Goal: Information Seeking & Learning: Check status

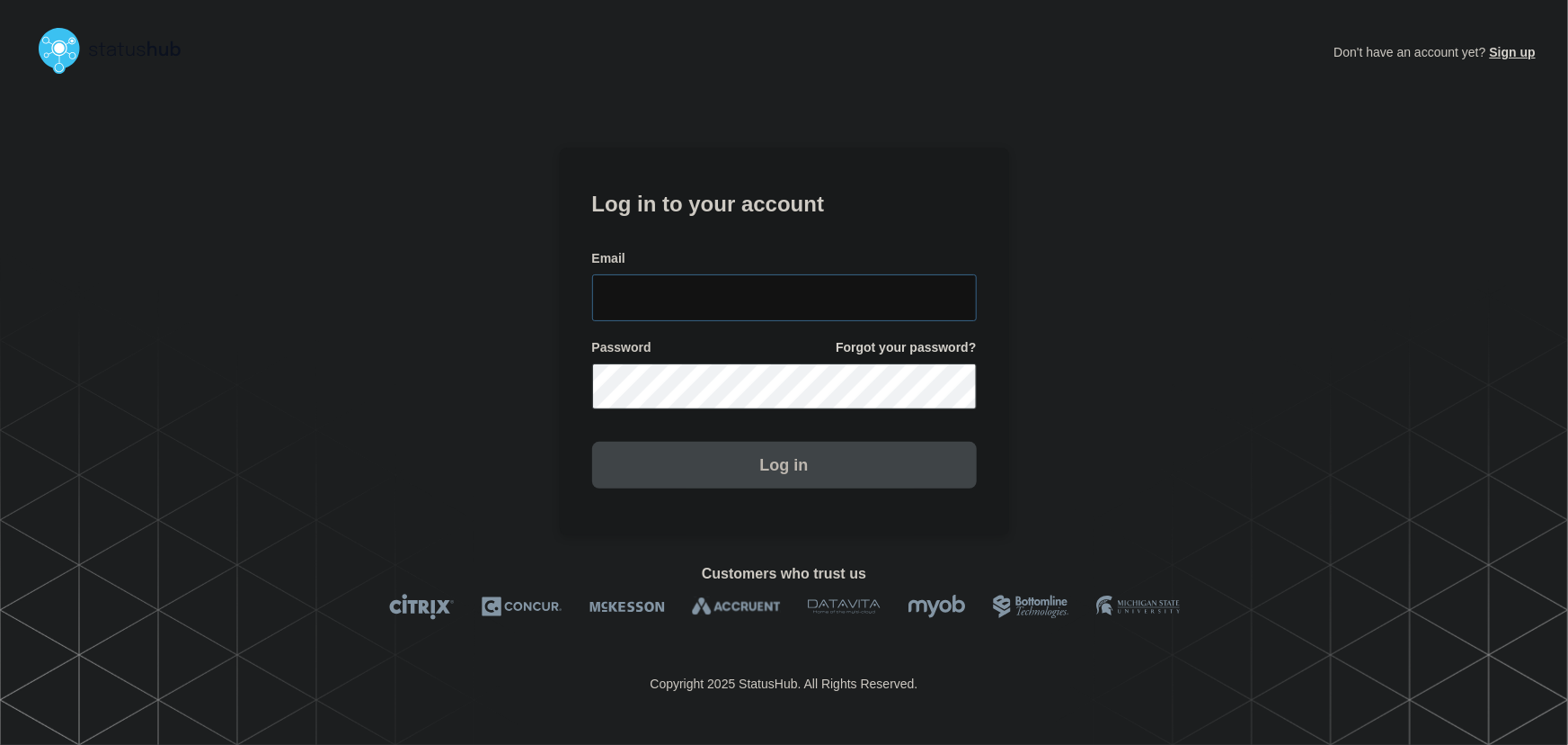
type input "tyler.wolkey@conexon.us"
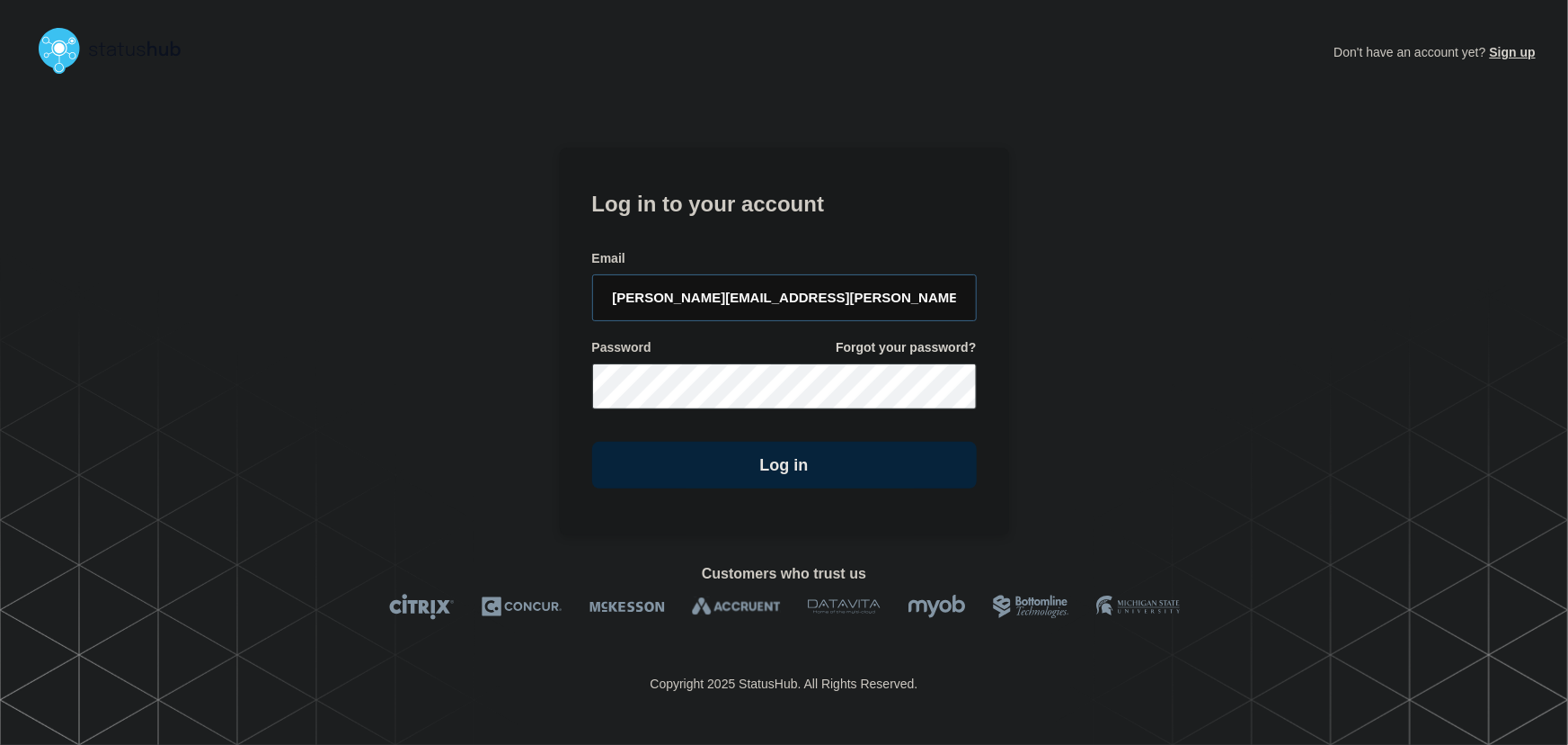
drag, startPoint x: 853, startPoint y: 279, endPoint x: 781, endPoint y: 242, distance: 81.0
click at [853, 279] on input "tyler.wolkey@conexon.us" at bounding box center [784, 297] width 384 height 47
click at [770, 233] on form "Log in to your account Email tyler.wolkey@conexon.us Password Forgot your passw…" at bounding box center [784, 337] width 384 height 304
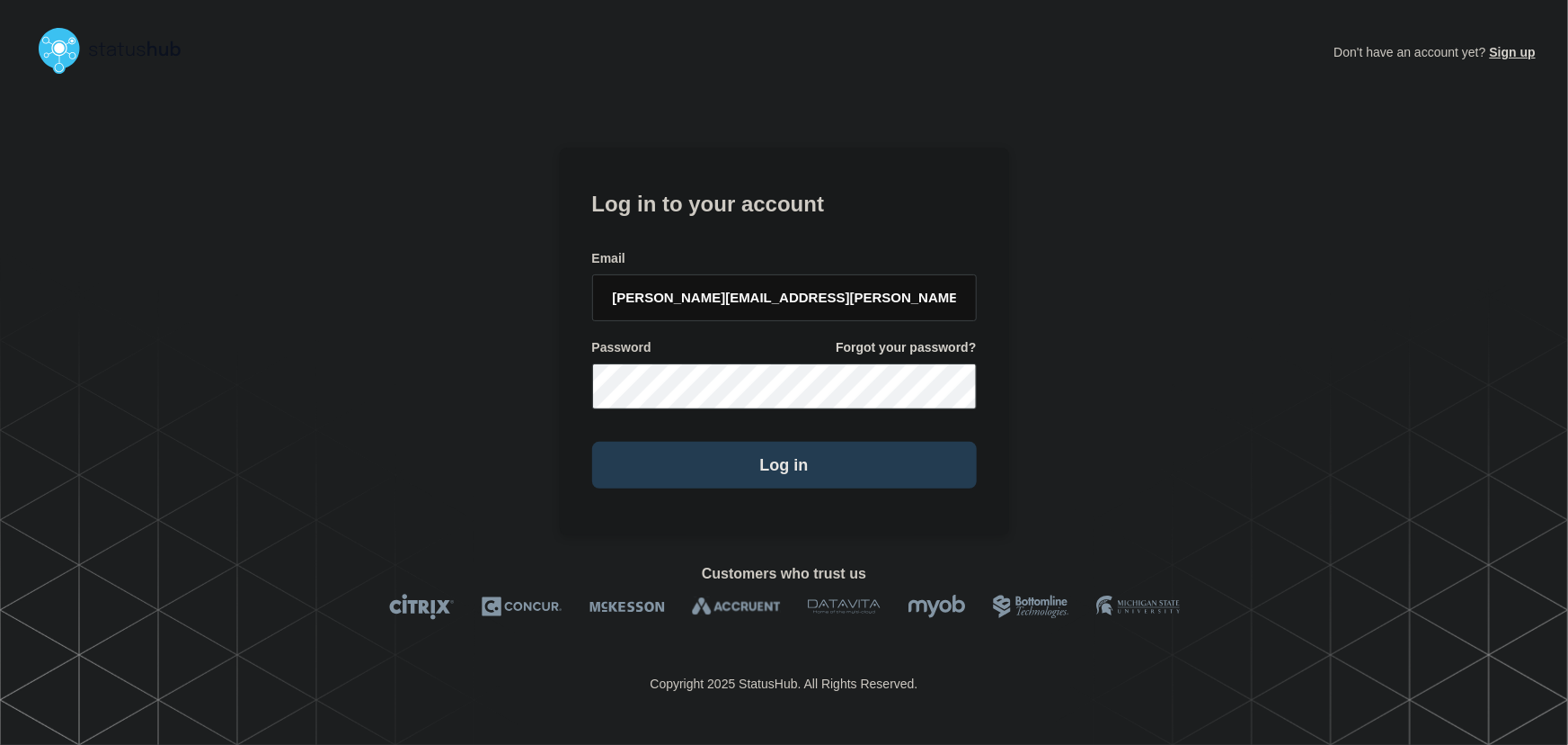
click at [771, 467] on button "Log in" at bounding box center [784, 465] width 384 height 47
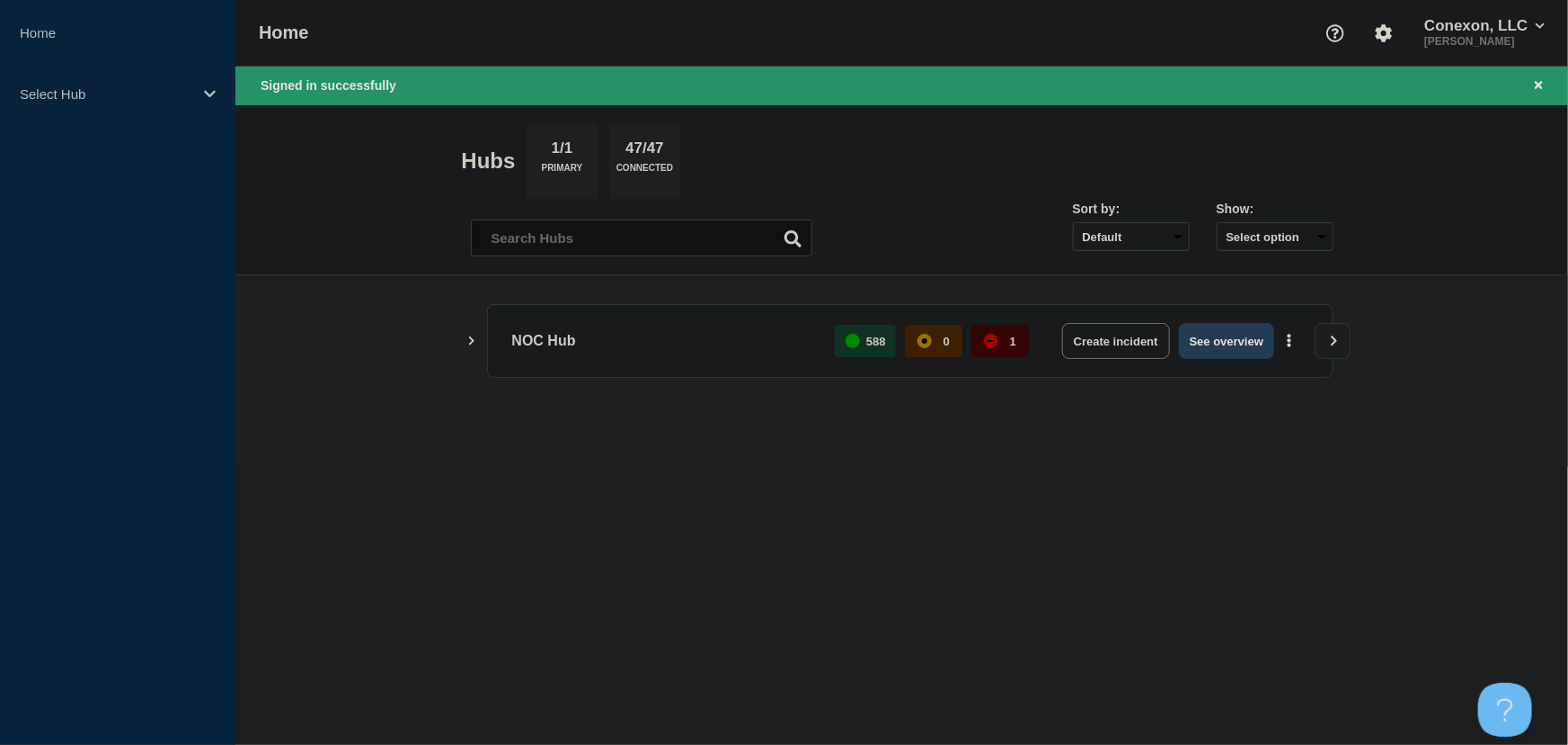
click at [1235, 345] on button "See overview" at bounding box center [1227, 340] width 95 height 36
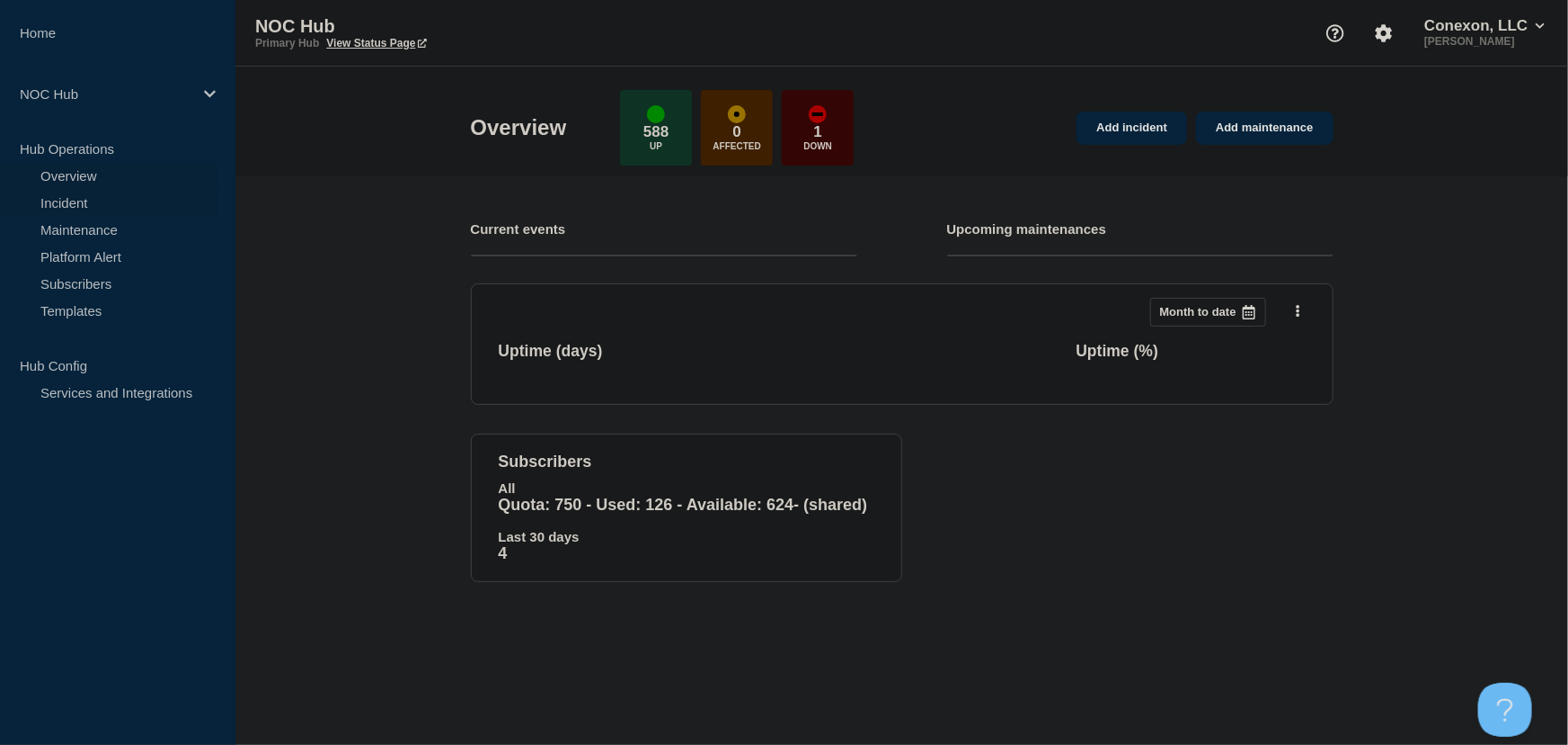
click at [65, 200] on link "Incident" at bounding box center [109, 202] width 217 height 27
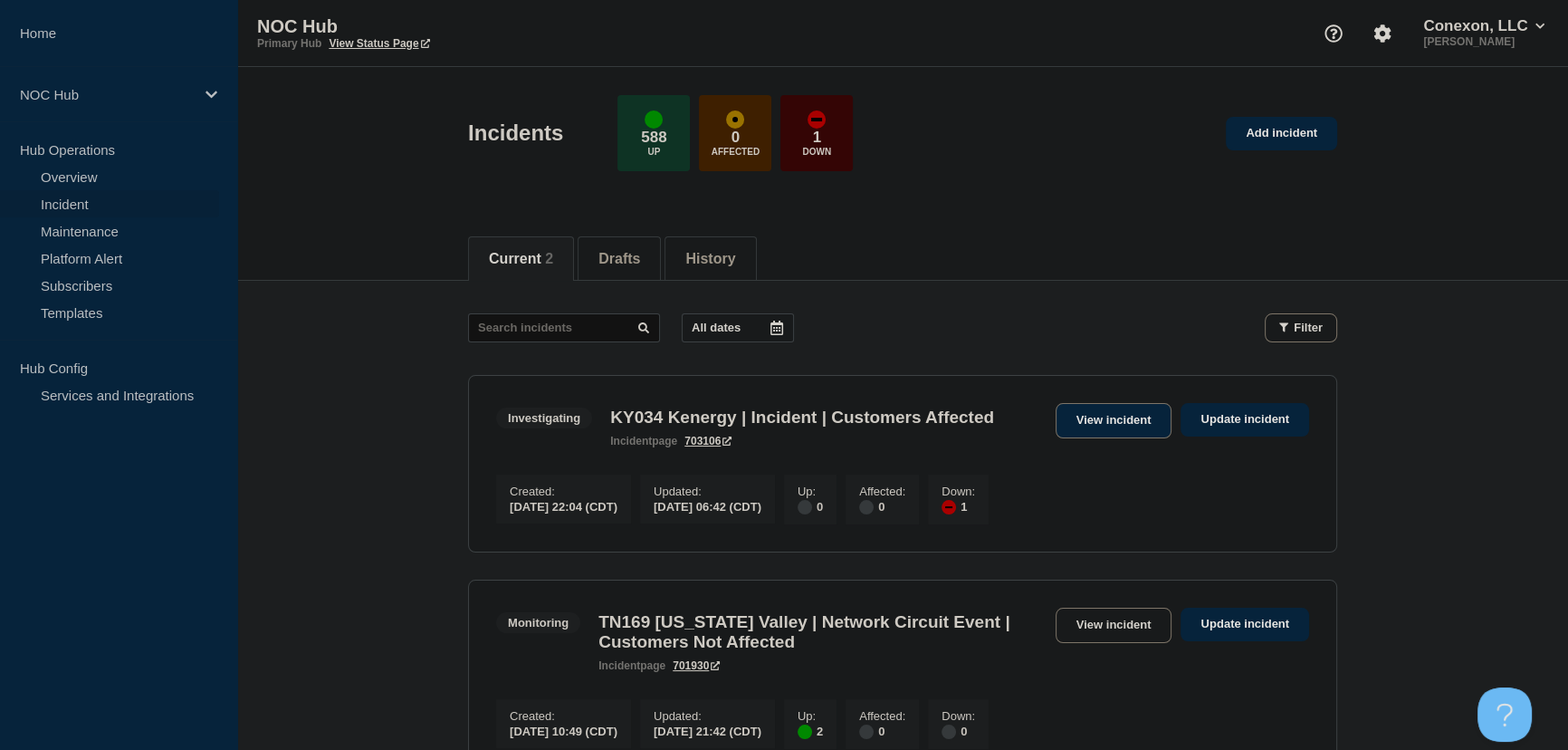
click at [1104, 413] on link "View incident" at bounding box center [1113, 420] width 116 height 35
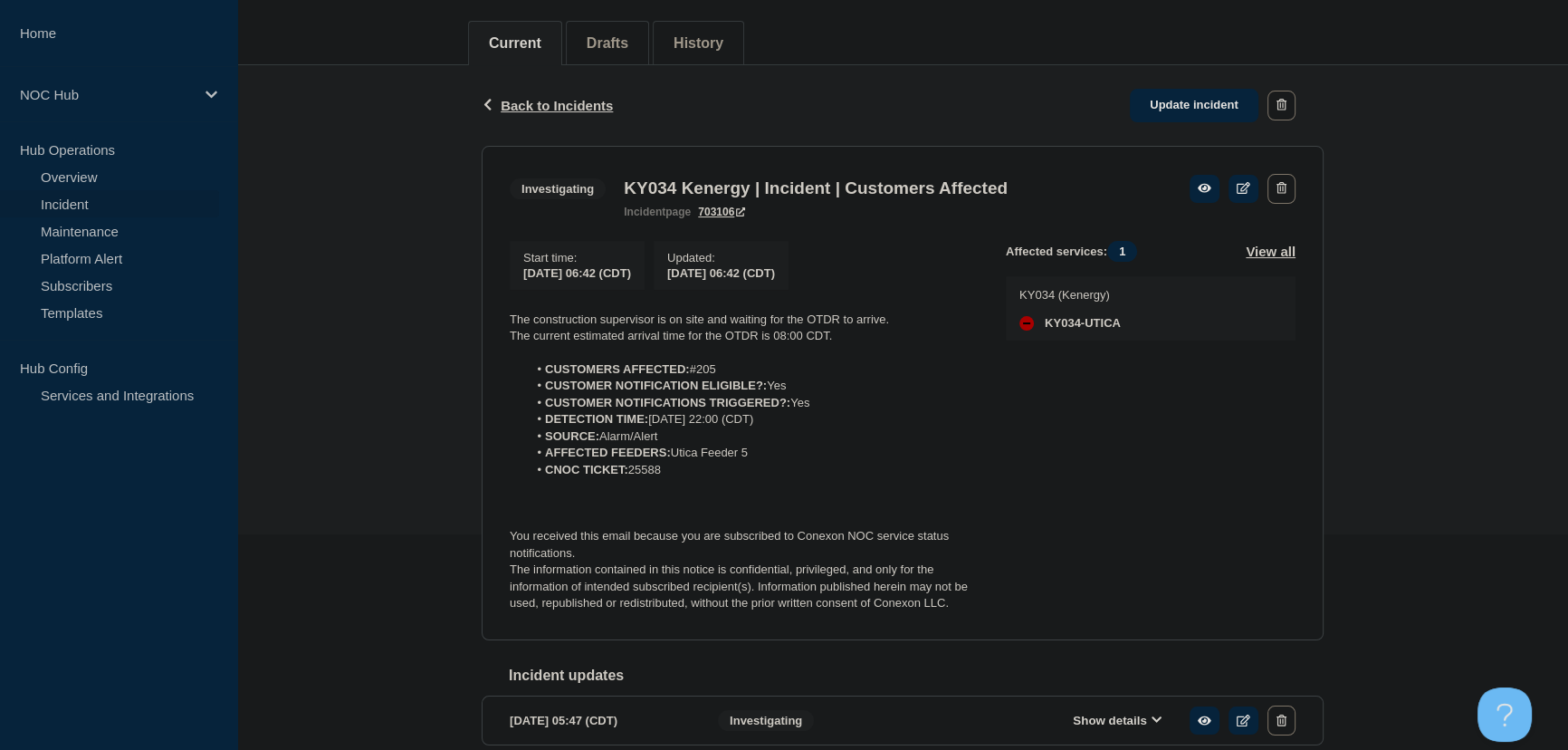
scroll to position [246, 0]
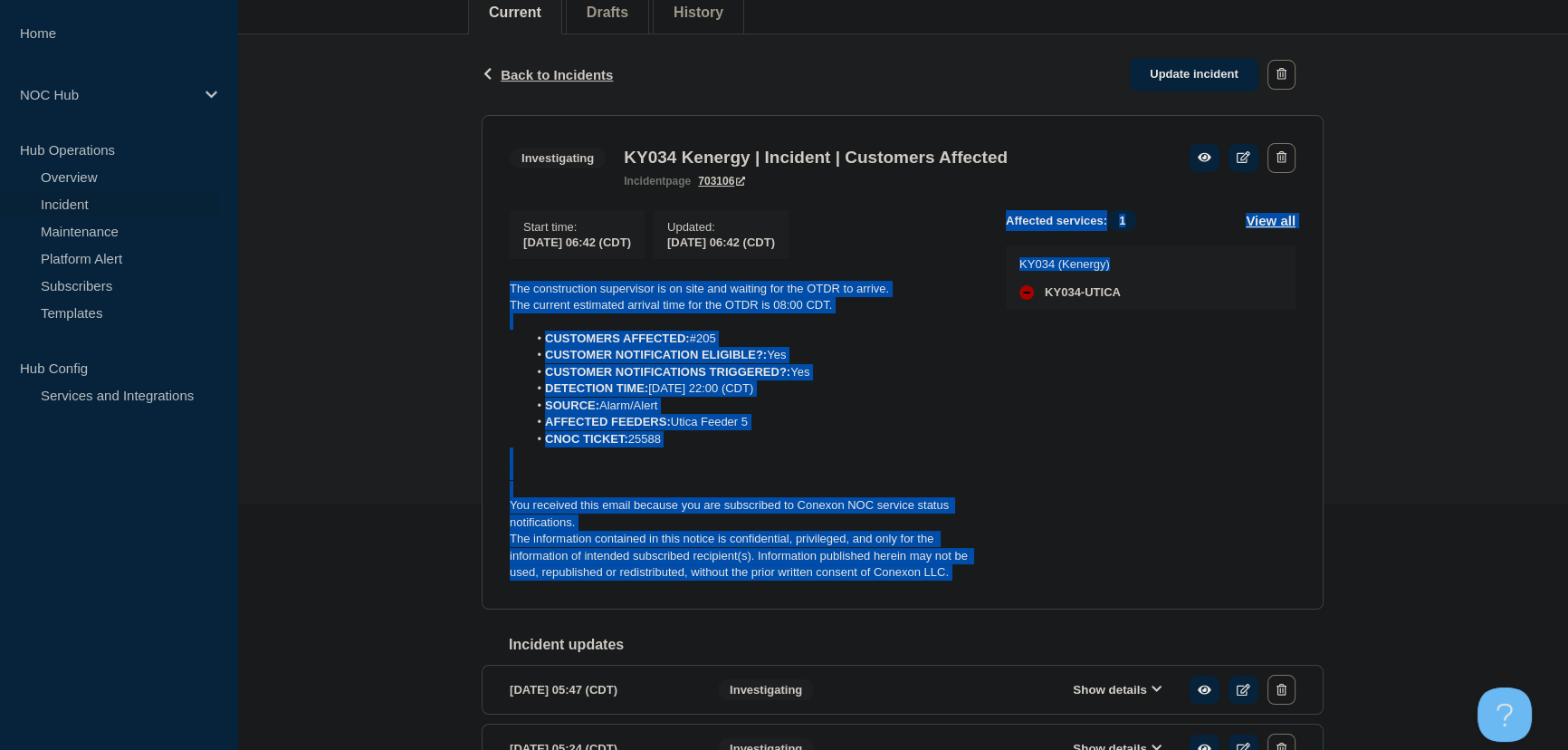
drag, startPoint x: 969, startPoint y: 593, endPoint x: 479, endPoint y: 288, distance: 577.2
click at [479, 288] on div "Back Back to Incidents Update incident Investigating KY034 Kenergy | Incident |…" at bounding box center [903, 491] width 870 height 913
click at [686, 361] on strong "CUSTOMER NOTIFICATION ELIGIBLE?:" at bounding box center [655, 354] width 222 height 14
